Goal: Navigation & Orientation: Understand site structure

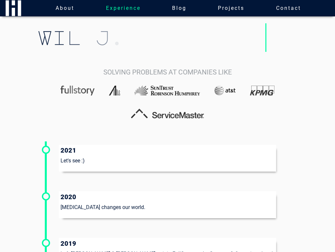
scroll to position [799, 0]
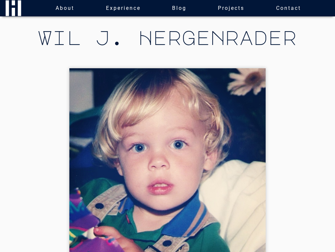
scroll to position [62, 0]
